Goal: Navigation & Orientation: Understand site structure

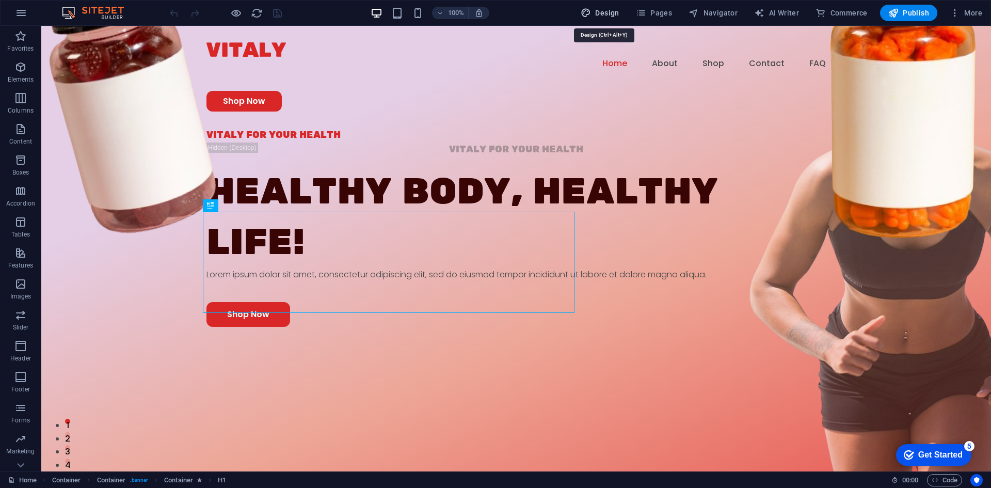
click at [0, 0] on span "Design" at bounding box center [0, 0] width 0 height 0
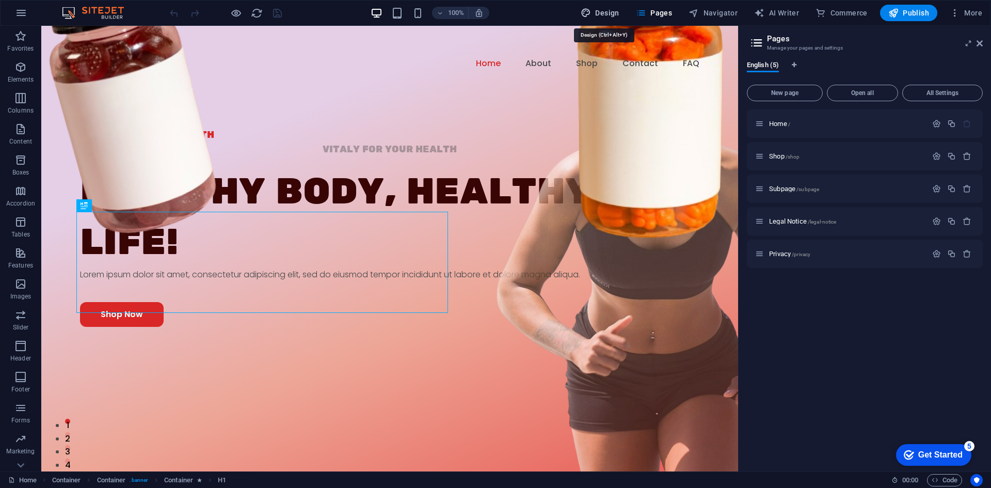
click at [0, 0] on span "Design" at bounding box center [0, 0] width 0 height 0
select select "rem"
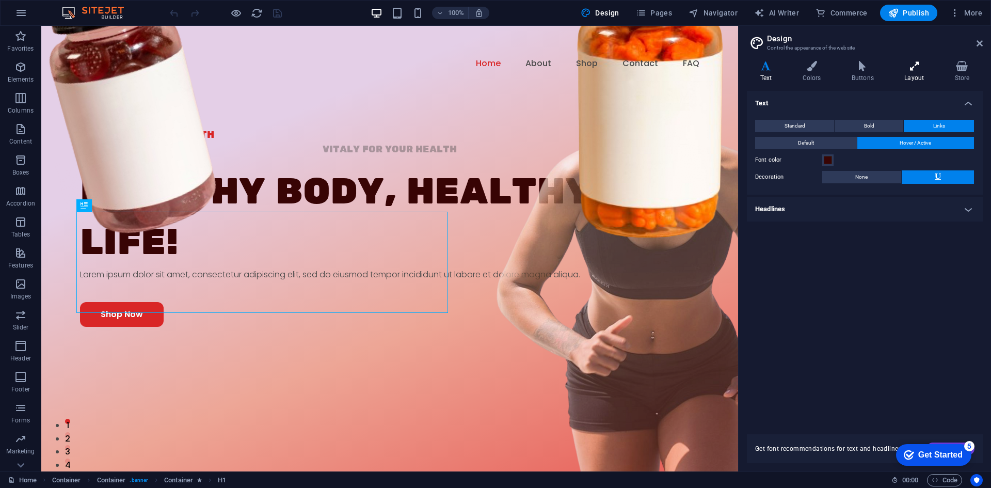
click at [920, 76] on h4 "Layout" at bounding box center [916, 72] width 50 height 22
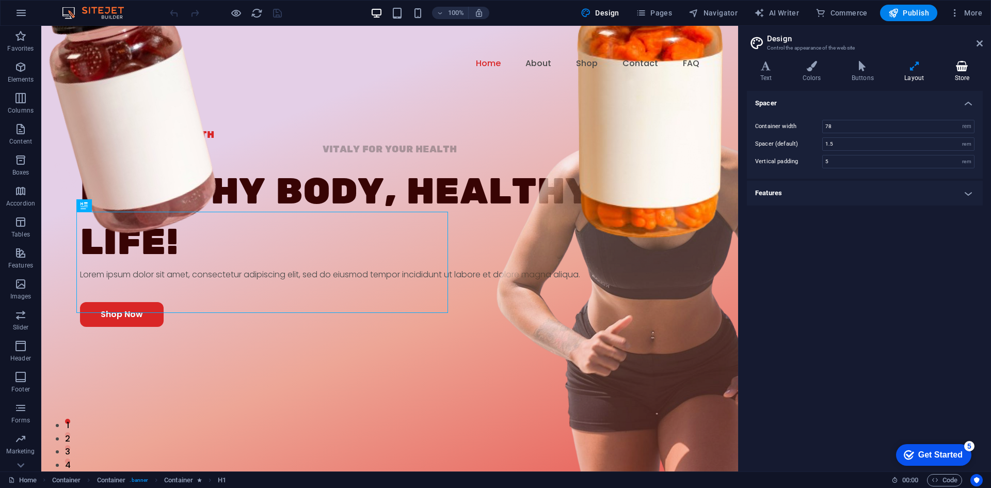
click at [967, 73] on h4 "Store" at bounding box center [961, 72] width 41 height 22
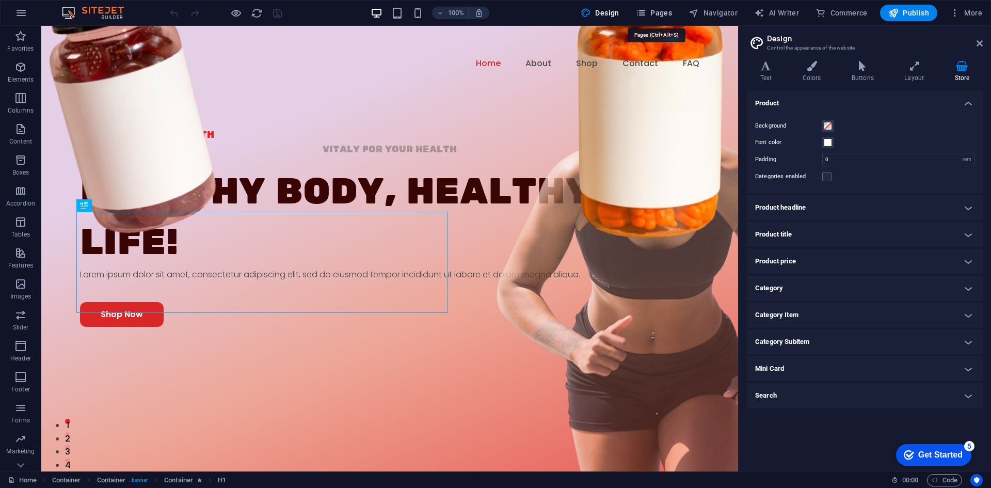
click at [658, 13] on span "Pages" at bounding box center [654, 13] width 36 height 10
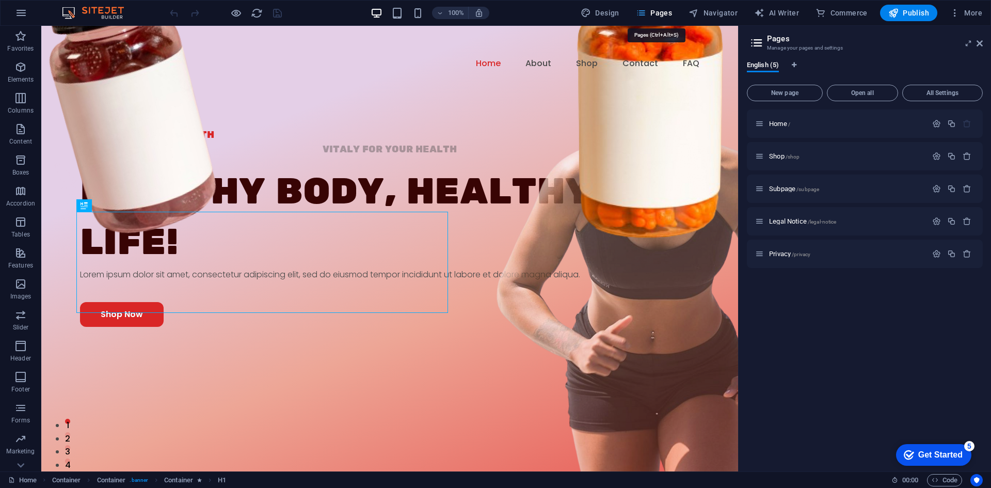
click at [658, 13] on span "Pages" at bounding box center [654, 13] width 36 height 10
click at [710, 13] on span "Navigator" at bounding box center [712, 13] width 49 height 10
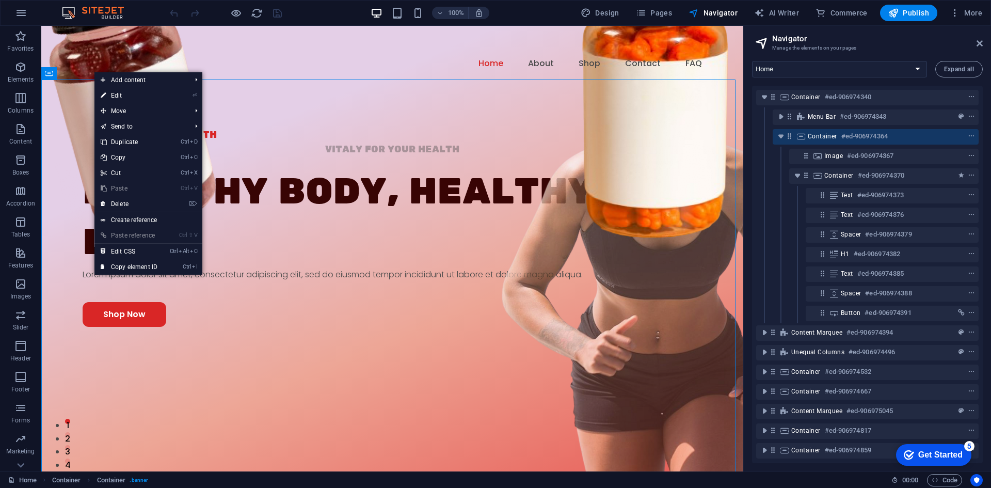
drag, startPoint x: 93, startPoint y: 71, endPoint x: 176, endPoint y: -12, distance: 117.1
click at [176, 0] on html "alivepharmacy.co.in Home Favorites Elements Columns Content Boxes Accordion Tab…" at bounding box center [495, 244] width 991 height 488
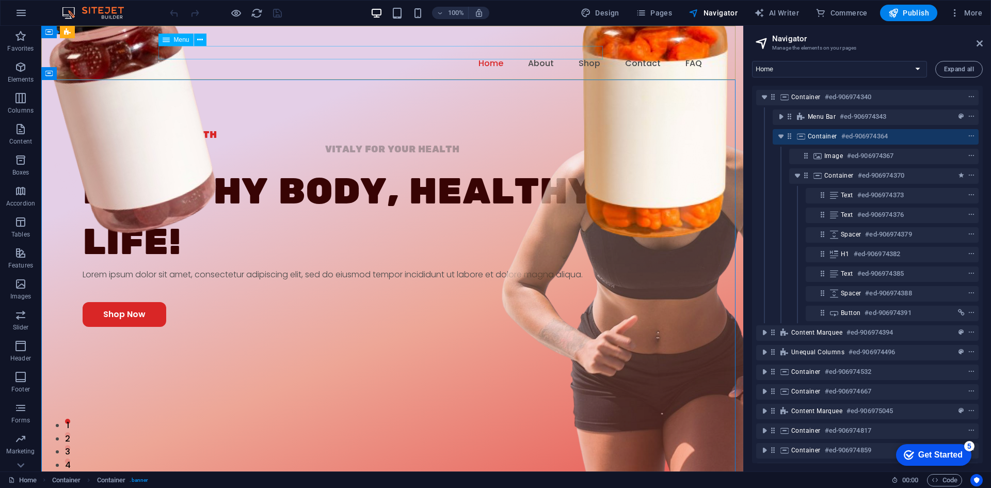
click at [192, 46] on div "Menu" at bounding box center [185, 40] width 55 height 13
